Goal: Transaction & Acquisition: Purchase product/service

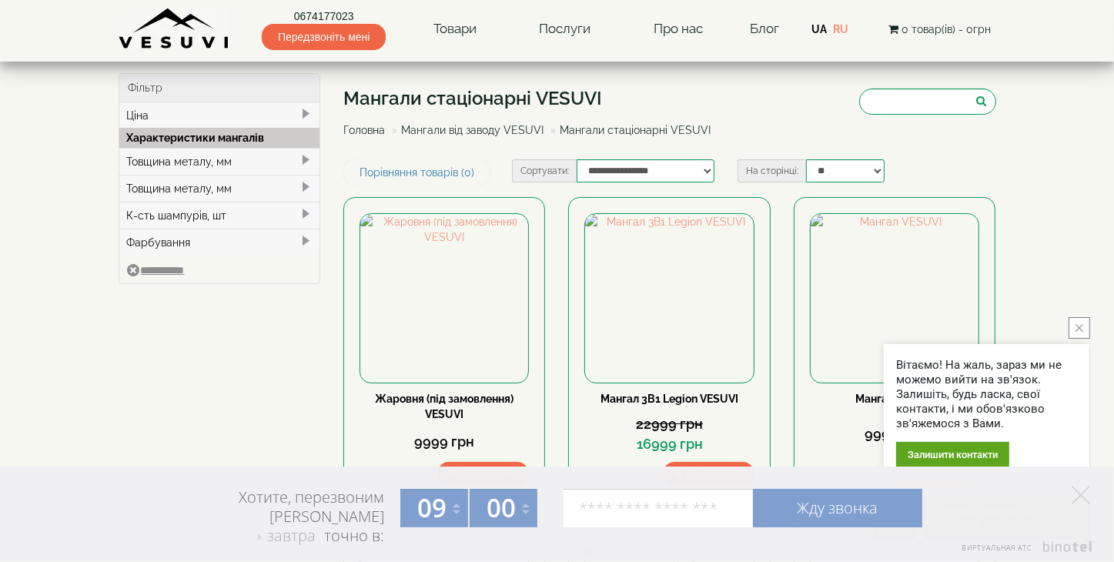
scroll to position [2411, 0]
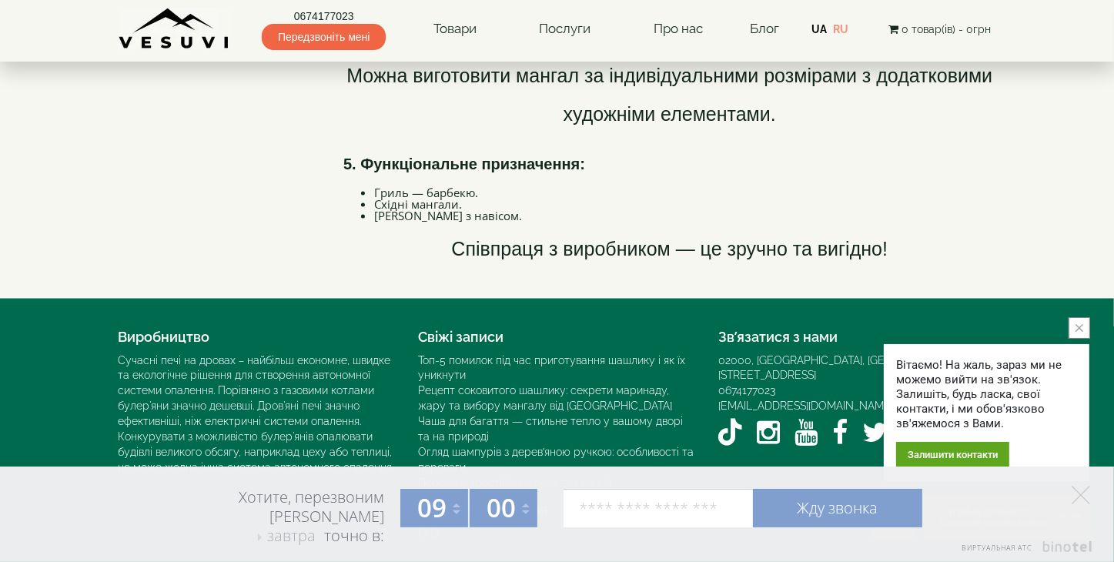
click at [332, 15] on link "0674177023" at bounding box center [324, 15] width 124 height 15
click at [119, 8] on img at bounding box center [175, 29] width 112 height 42
